Goal: Communication & Community: Answer question/provide support

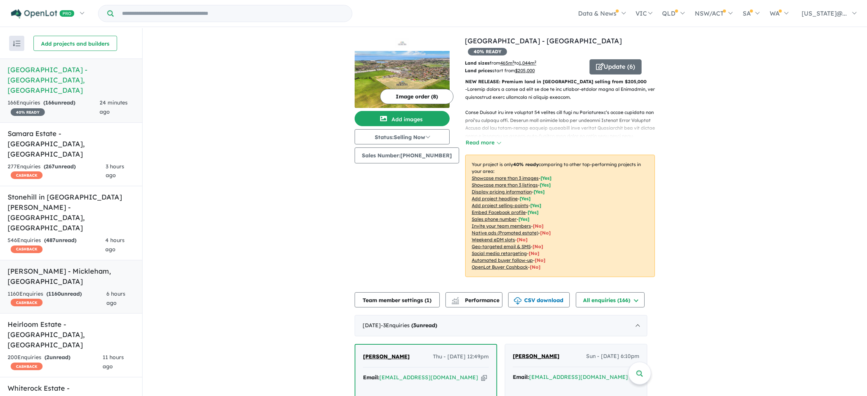
click at [63, 290] on strong "( 1160 unread)" at bounding box center [63, 293] width 35 height 7
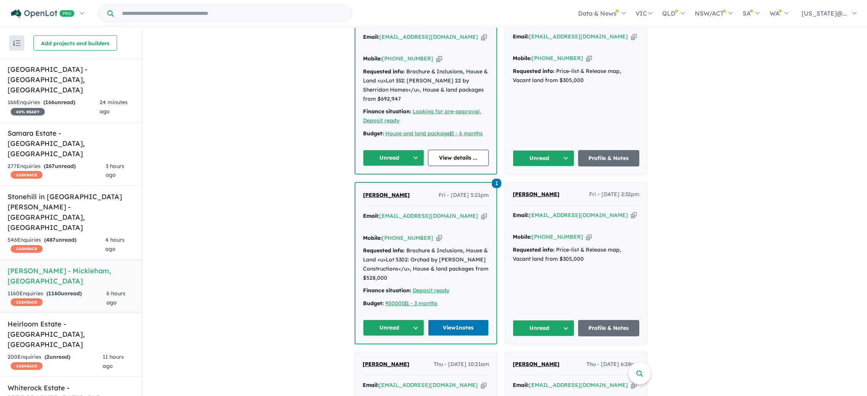
scroll to position [844, 0]
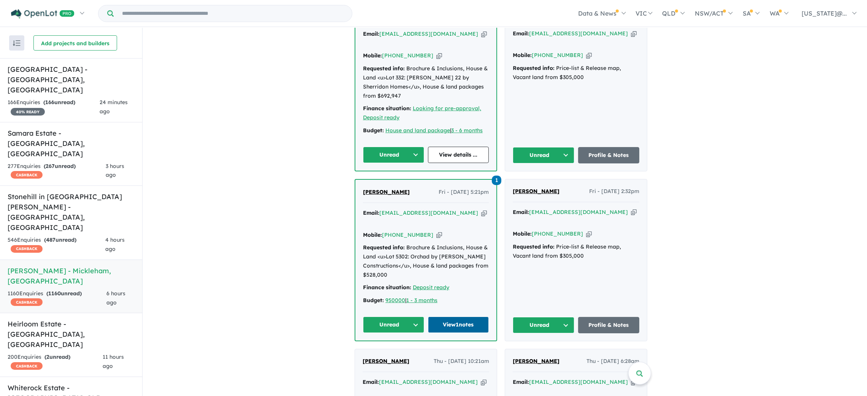
click at [458, 317] on link "View 1 notes" at bounding box center [458, 325] width 61 height 16
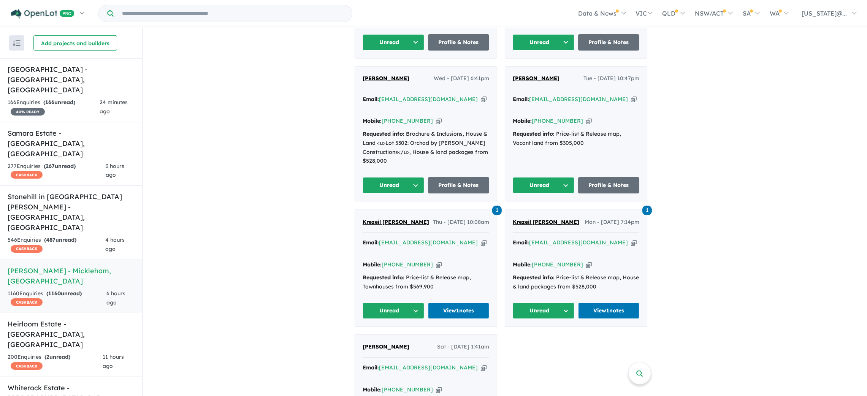
scroll to position [1300, 0]
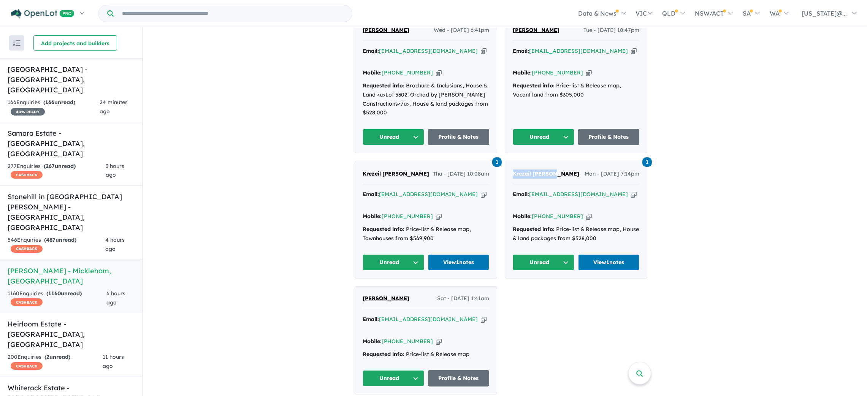
drag, startPoint x: 561, startPoint y: 125, endPoint x: 512, endPoint y: 123, distance: 49.1
click at [512, 161] on div "1 Krezeil [PERSON_NAME] Mon - [DATE] 7:14pm Email: [EMAIL_ADDRESS][DOMAIN_NAME]…" at bounding box center [576, 219] width 142 height 117
copy span "Krezeil [PERSON_NAME]"
